Goal: Navigation & Orientation: Find specific page/section

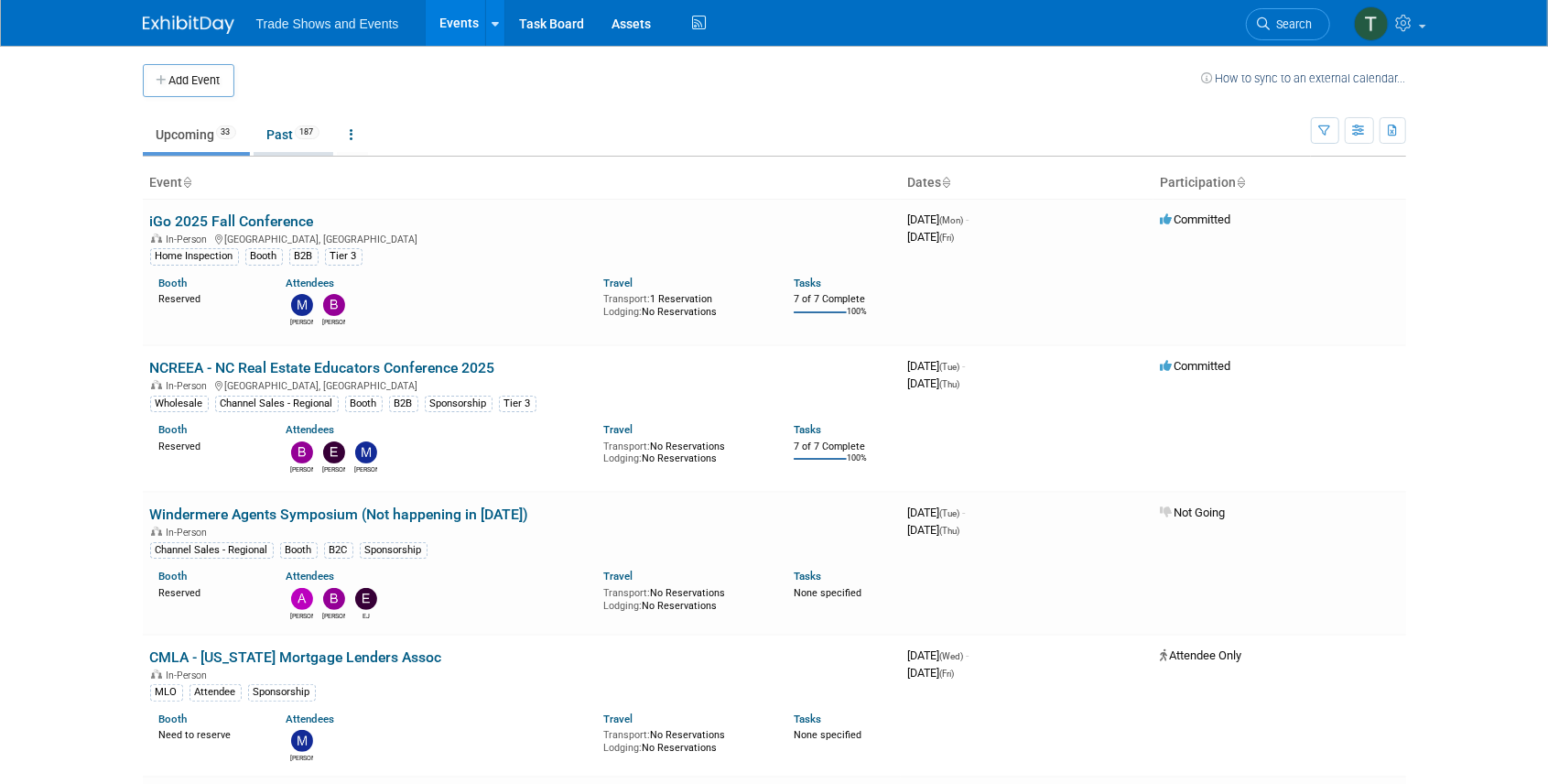
click at [279, 140] on link "Past 187" at bounding box center [294, 134] width 80 height 35
